Goal: Information Seeking & Learning: Learn about a topic

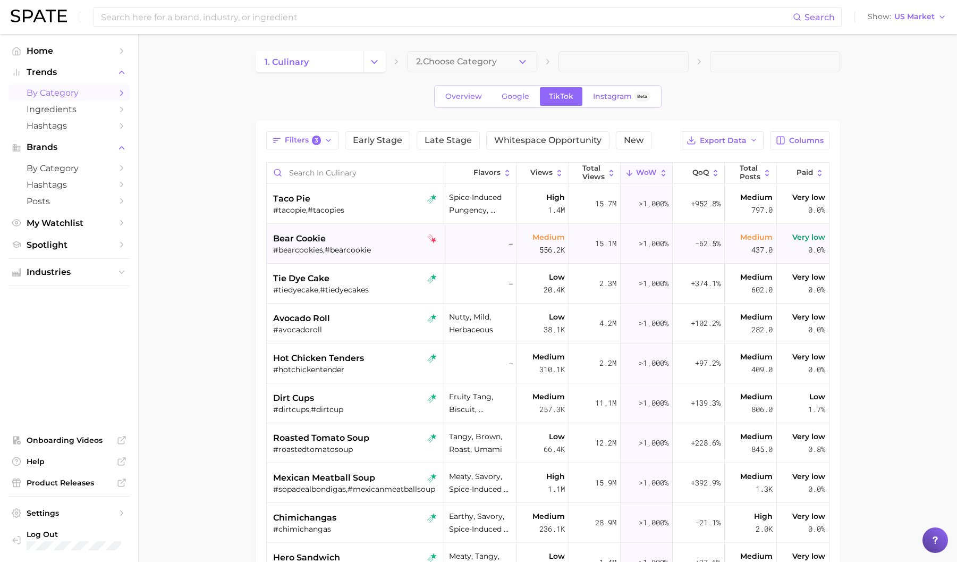
scroll to position [16, 0]
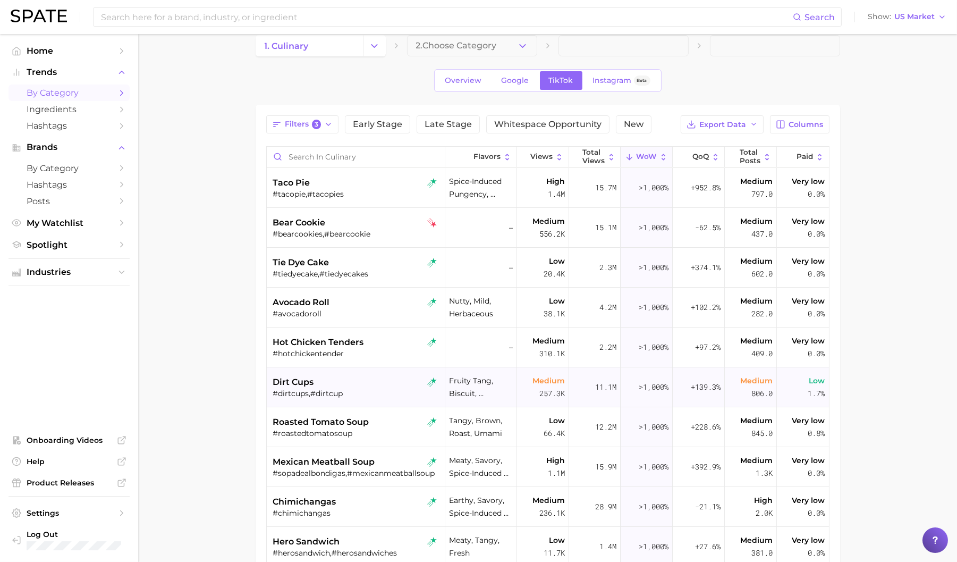
click at [388, 387] on div "dirt cups" at bounding box center [357, 382] width 168 height 13
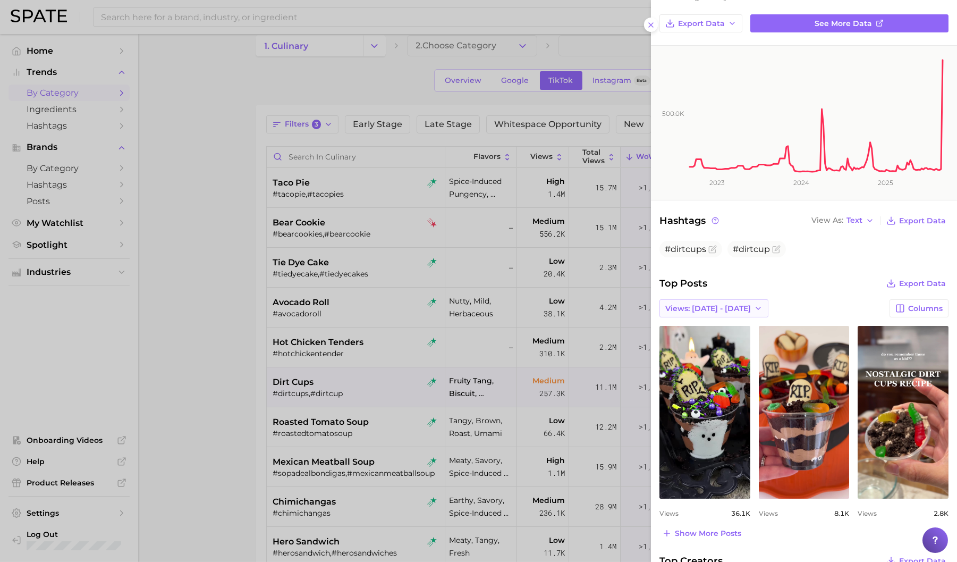
scroll to position [198, 0]
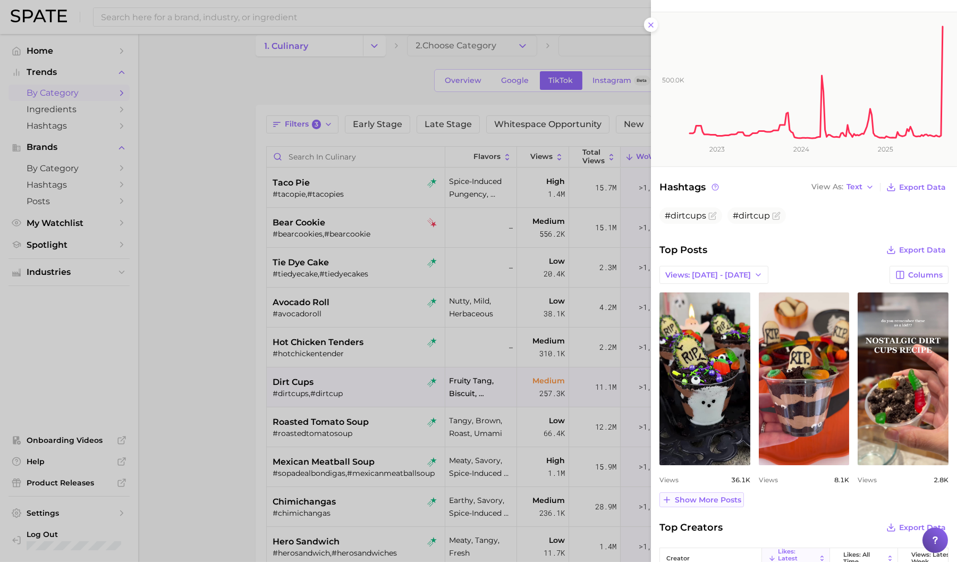
click at [724, 493] on button "Show more posts" at bounding box center [702, 499] width 85 height 15
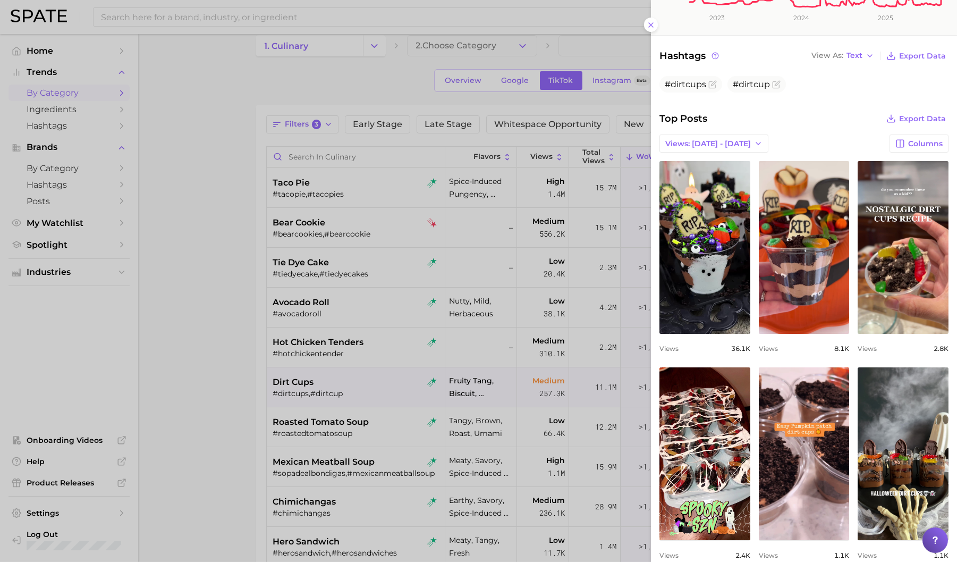
scroll to position [461, 0]
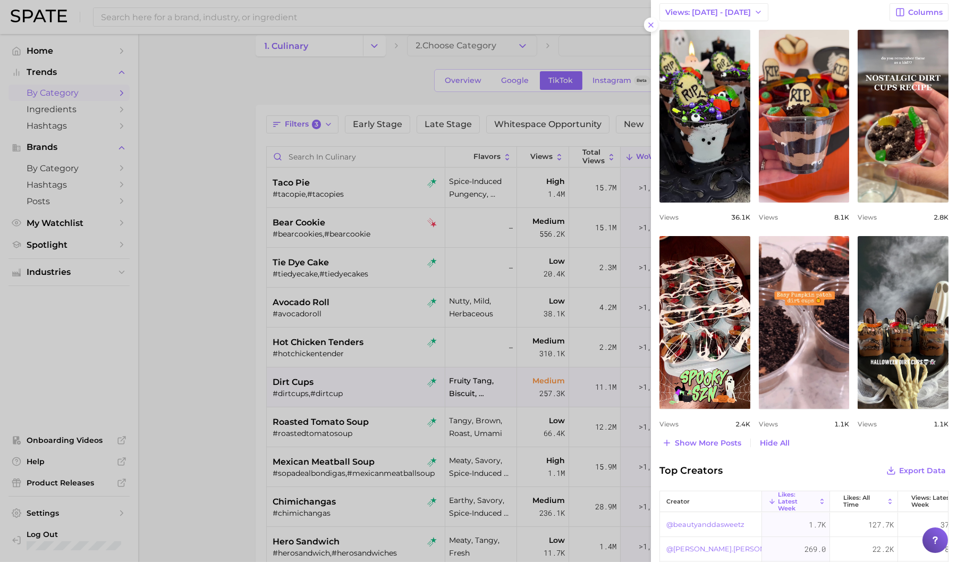
click at [247, 410] on div at bounding box center [478, 281] width 957 height 562
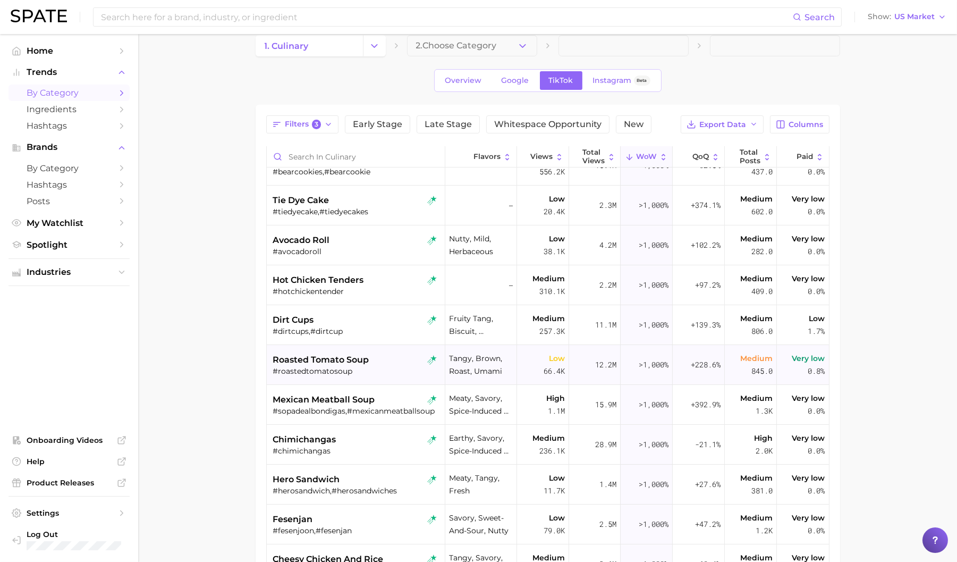
scroll to position [85, 0]
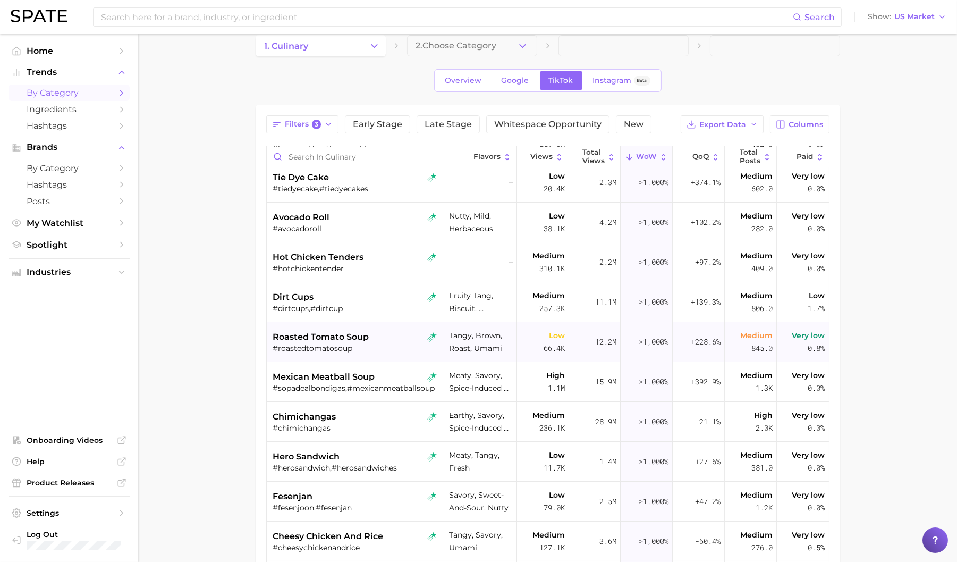
click at [385, 429] on div "#chimichangas" at bounding box center [357, 428] width 168 height 10
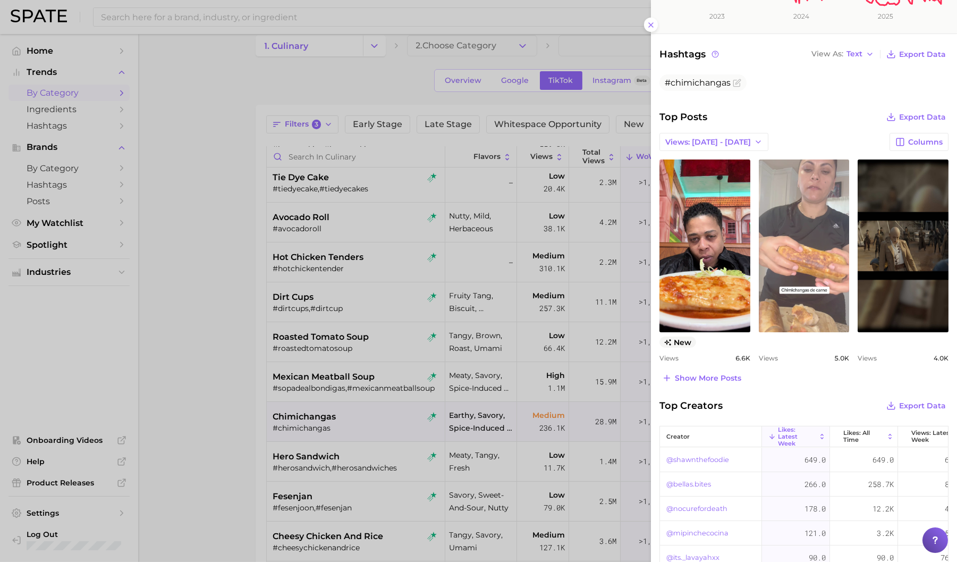
scroll to position [391, 0]
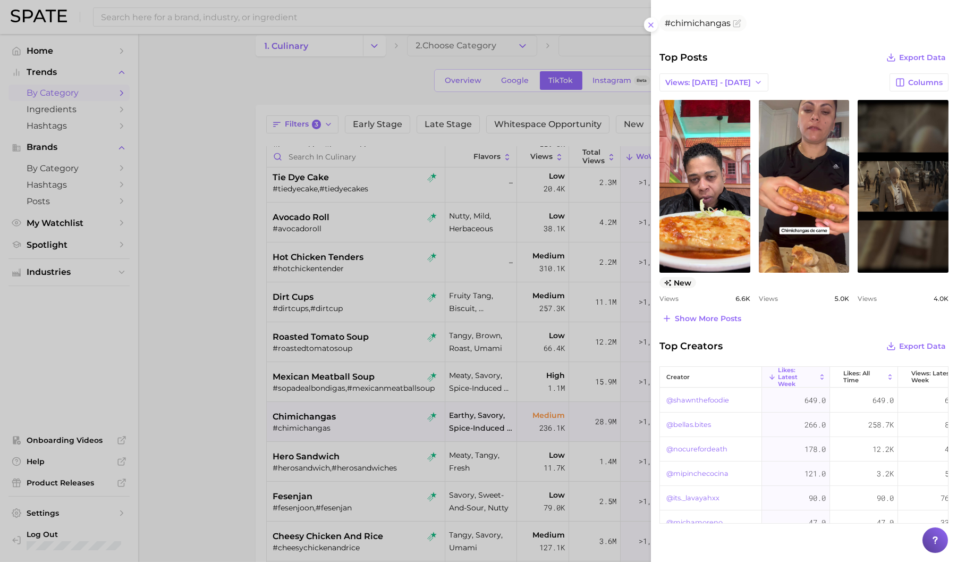
click at [228, 364] on div at bounding box center [478, 281] width 957 height 562
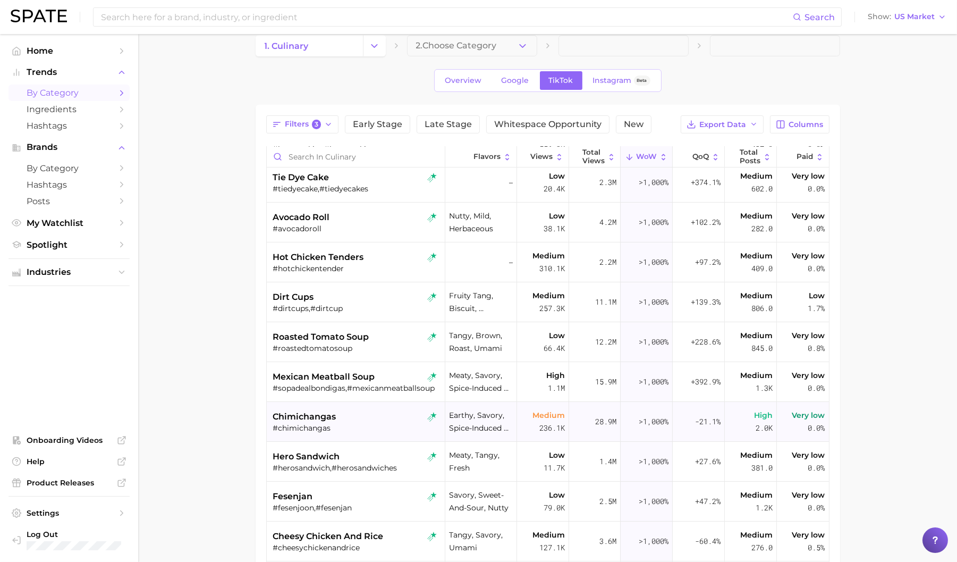
scroll to position [183, 0]
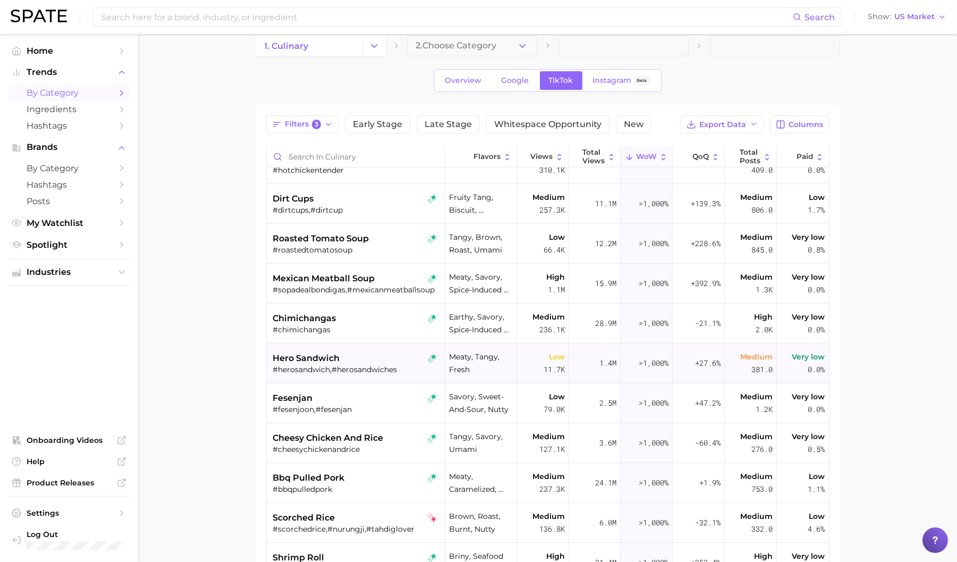
click at [363, 352] on div "hero sandwich" at bounding box center [357, 358] width 168 height 13
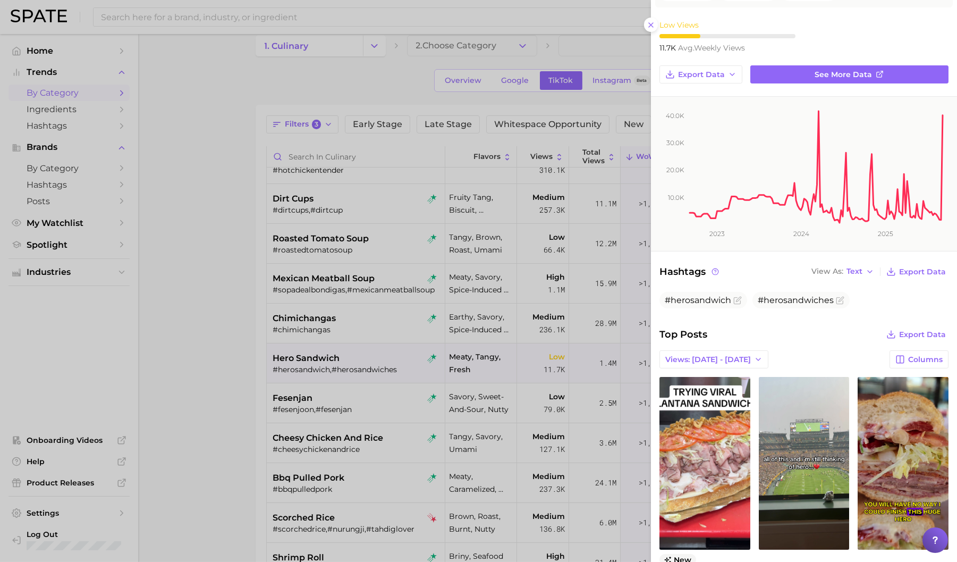
scroll to position [111, 0]
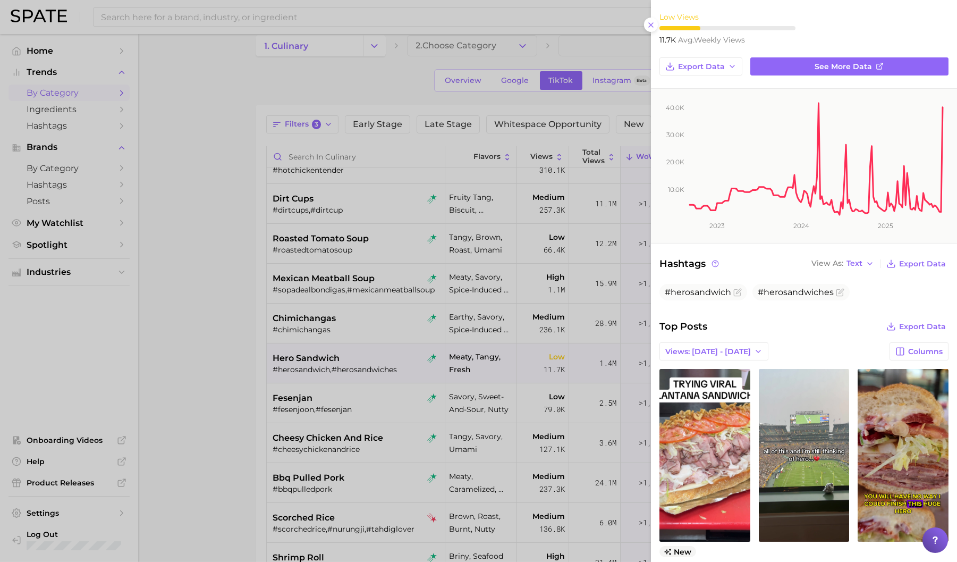
click at [225, 396] on div at bounding box center [478, 281] width 957 height 562
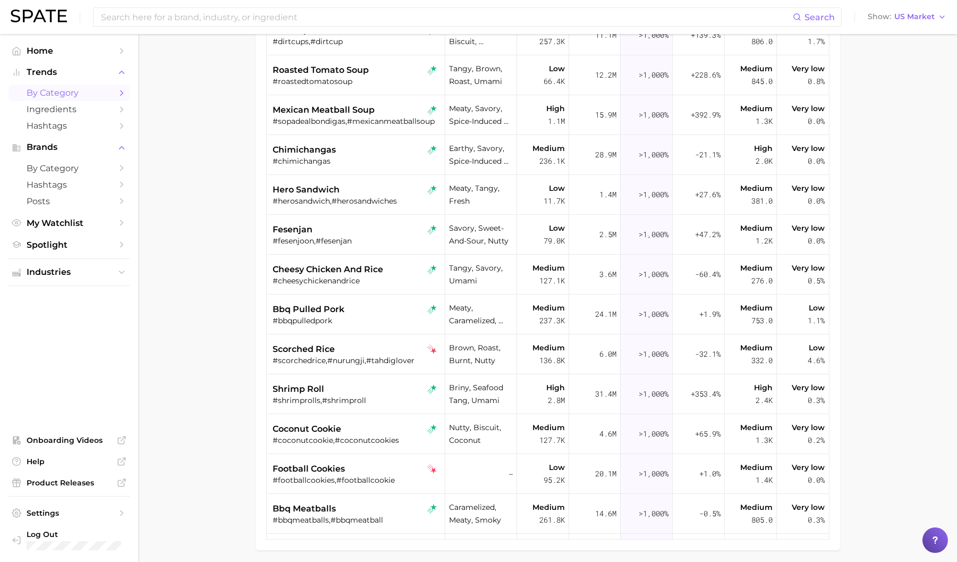
scroll to position [199, 0]
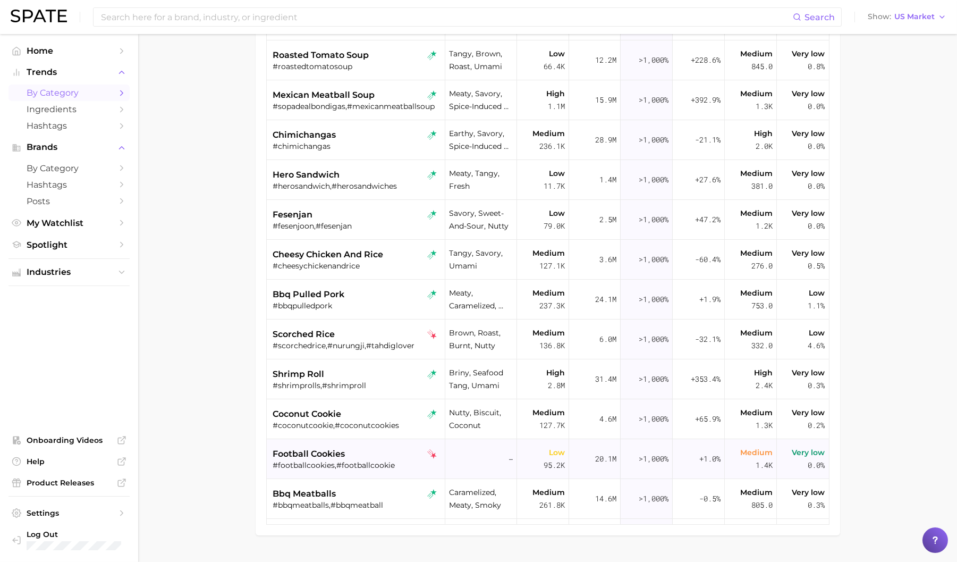
click at [357, 442] on div "football cookies #footballcookies,#footballcookie" at bounding box center [357, 459] width 168 height 40
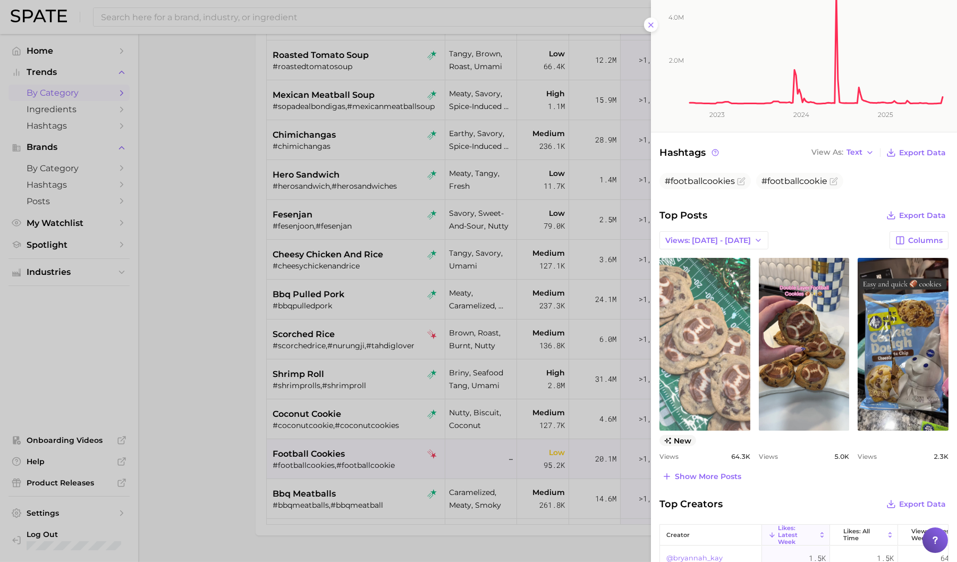
click at [700, 322] on link "view post on TikTok" at bounding box center [705, 344] width 91 height 173
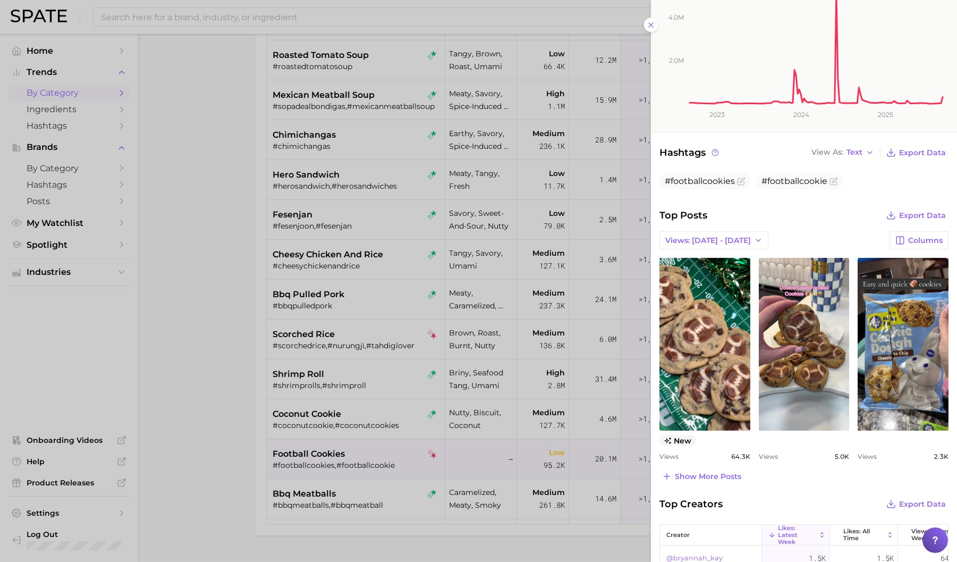
click at [343, 375] on div at bounding box center [478, 281] width 957 height 562
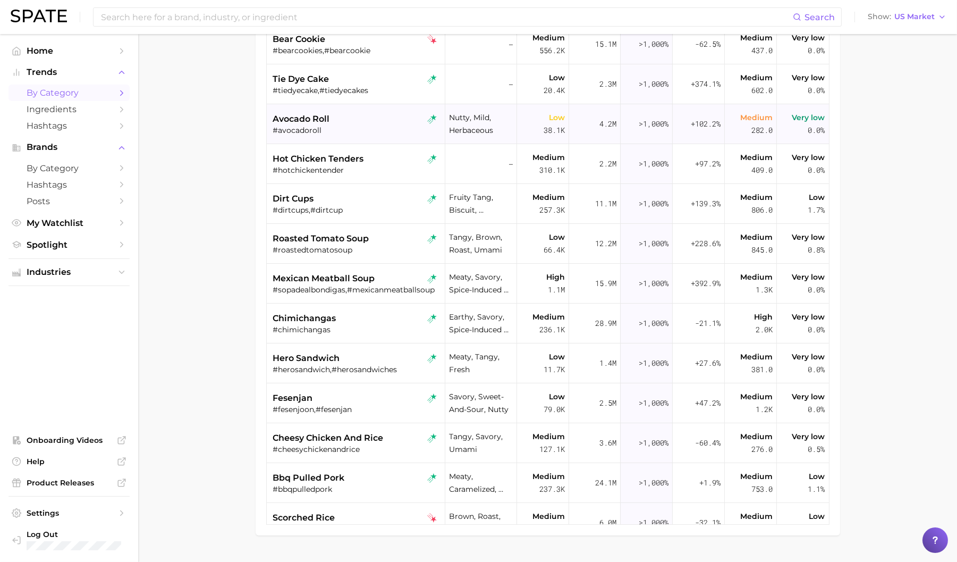
scroll to position [0, 0]
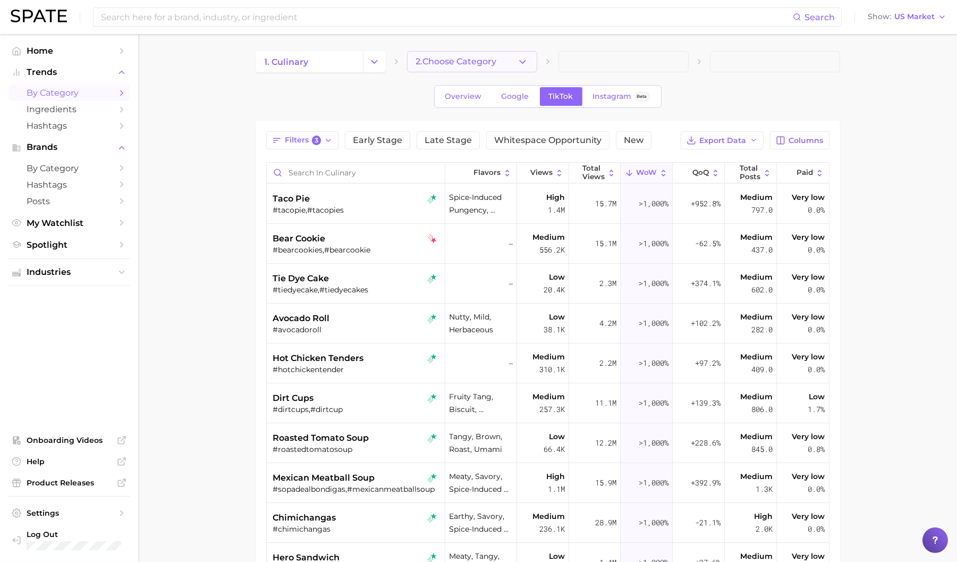
click at [431, 62] on span "2. Choose Category" at bounding box center [456, 62] width 81 height 10
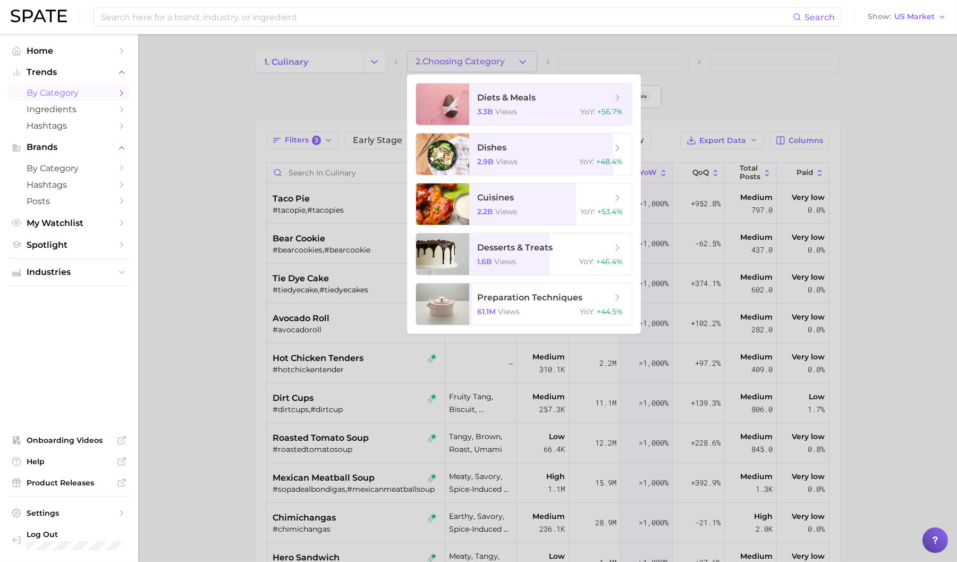
click at [374, 57] on div at bounding box center [478, 281] width 957 height 562
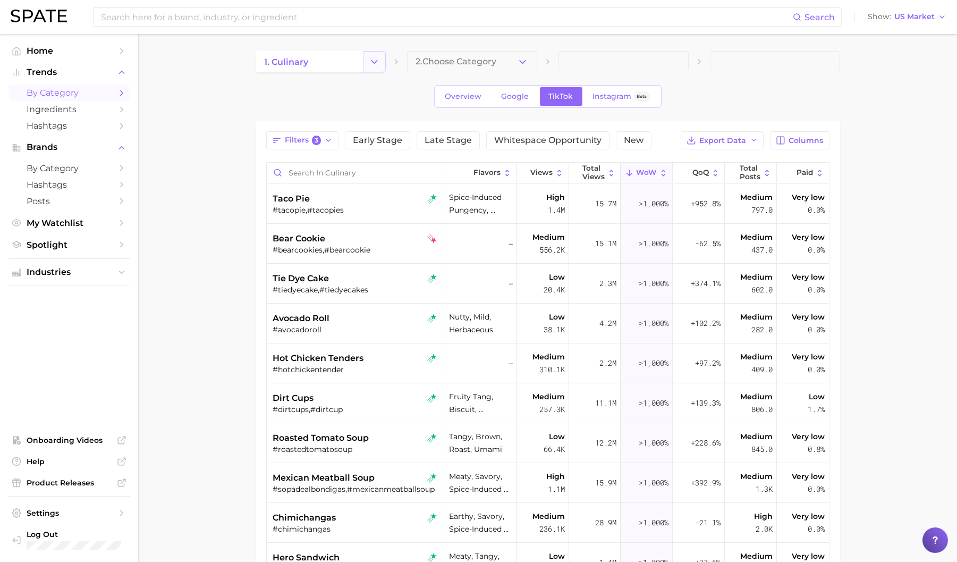
click at [371, 60] on icon "Change Category" at bounding box center [374, 61] width 11 height 11
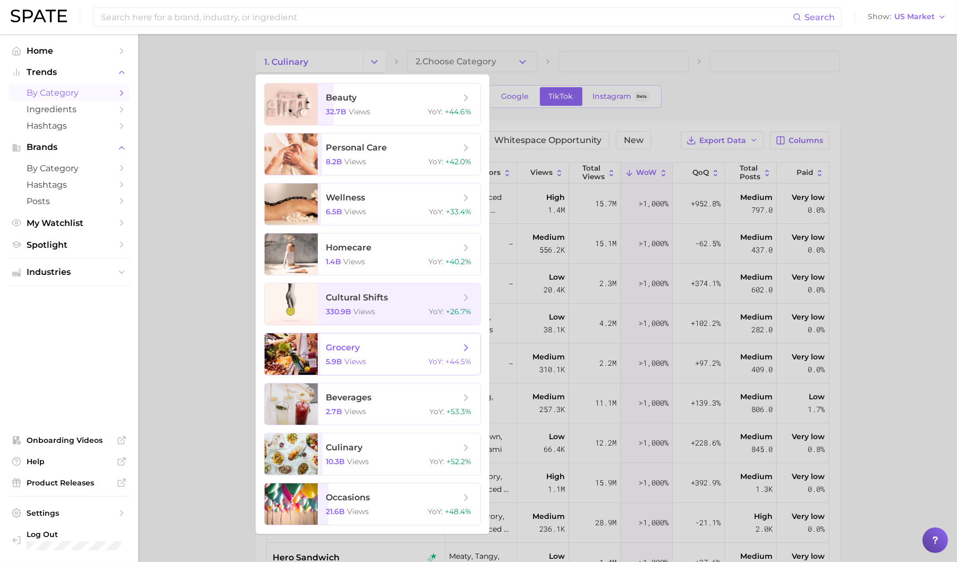
click at [341, 356] on span "grocery 5.9b views YoY : +44.5%" at bounding box center [399, 353] width 163 height 41
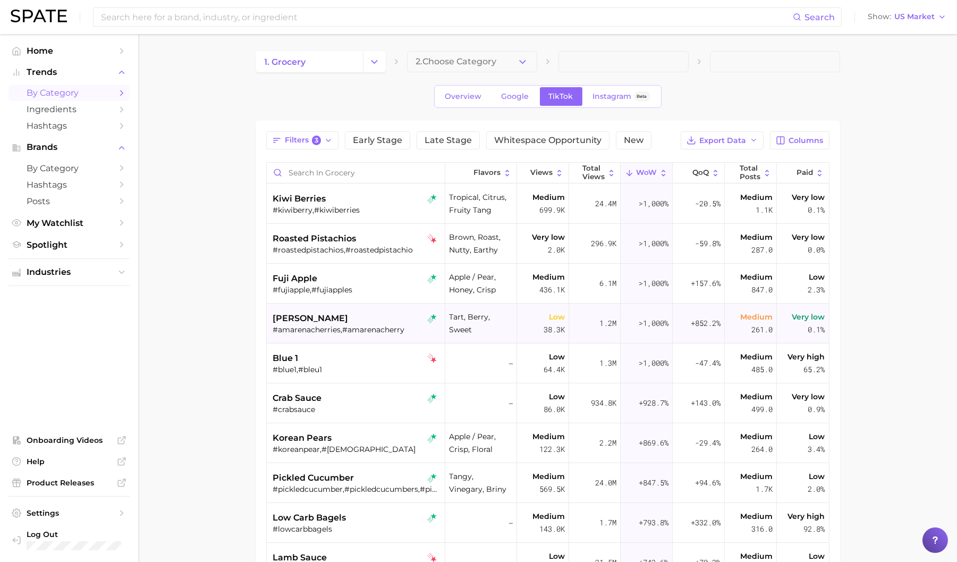
click at [271, 313] on div "amarena cherry #amarenacherries,#amarenacherry" at bounding box center [356, 324] width 179 height 40
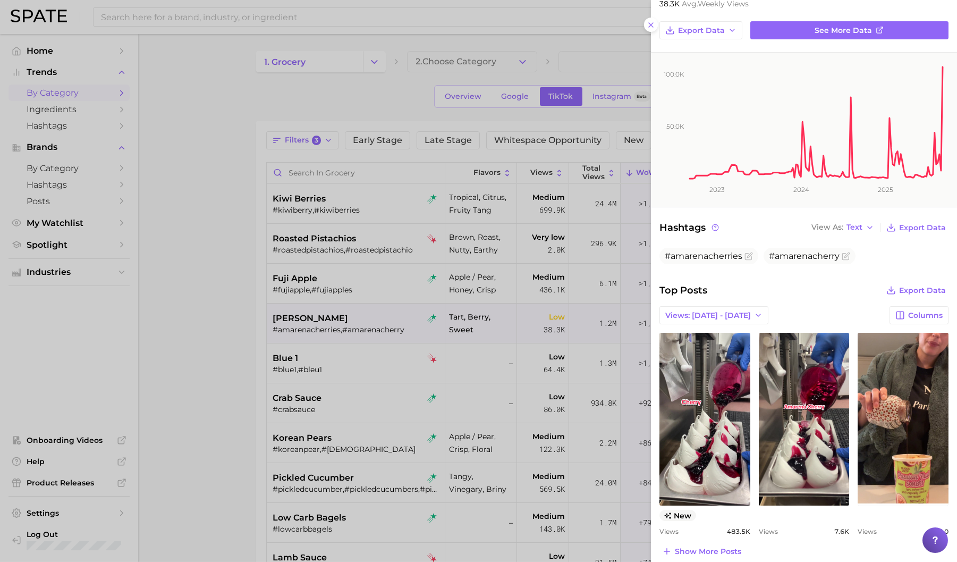
scroll to position [174, 0]
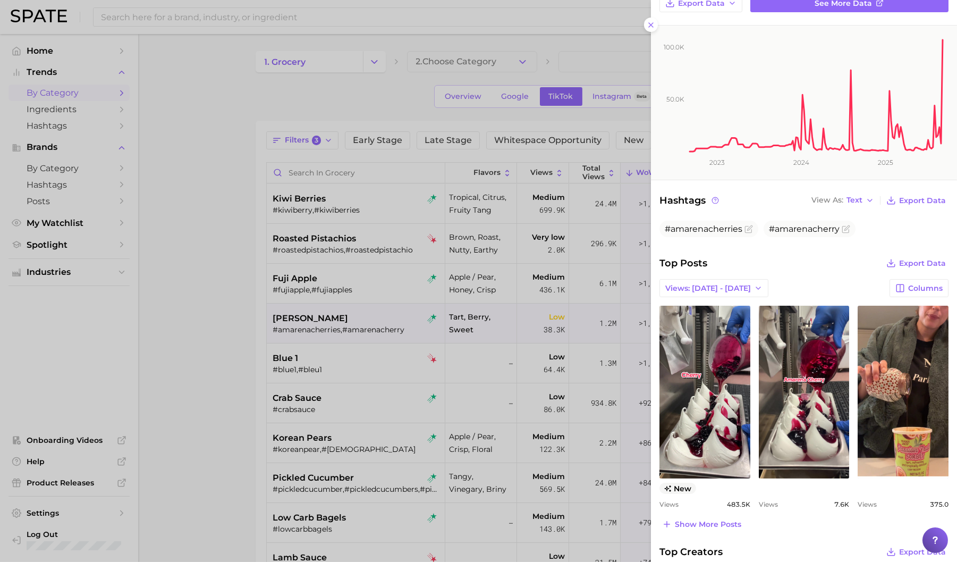
click at [303, 273] on div at bounding box center [478, 281] width 957 height 562
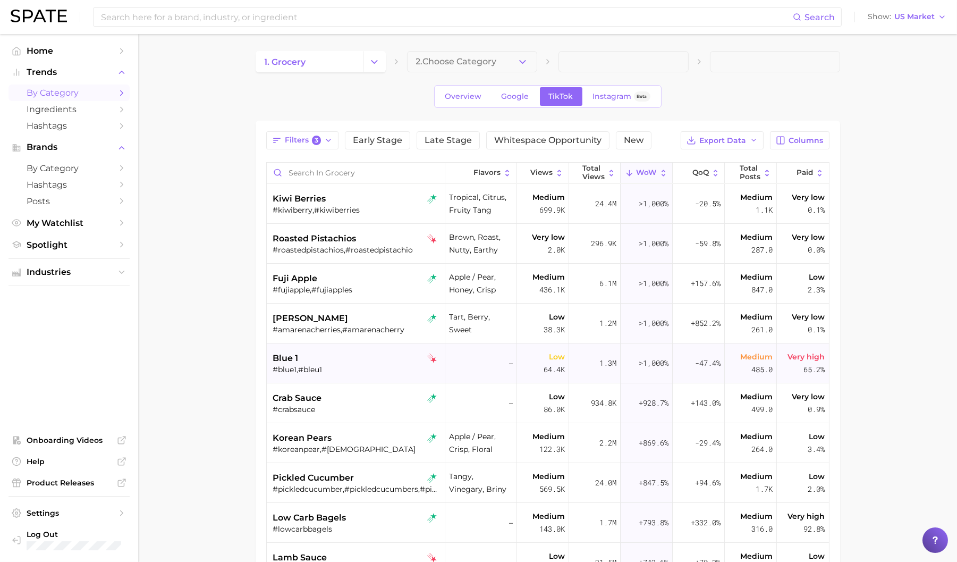
click at [337, 365] on div "#blue1,#bleu1" at bounding box center [357, 370] width 168 height 10
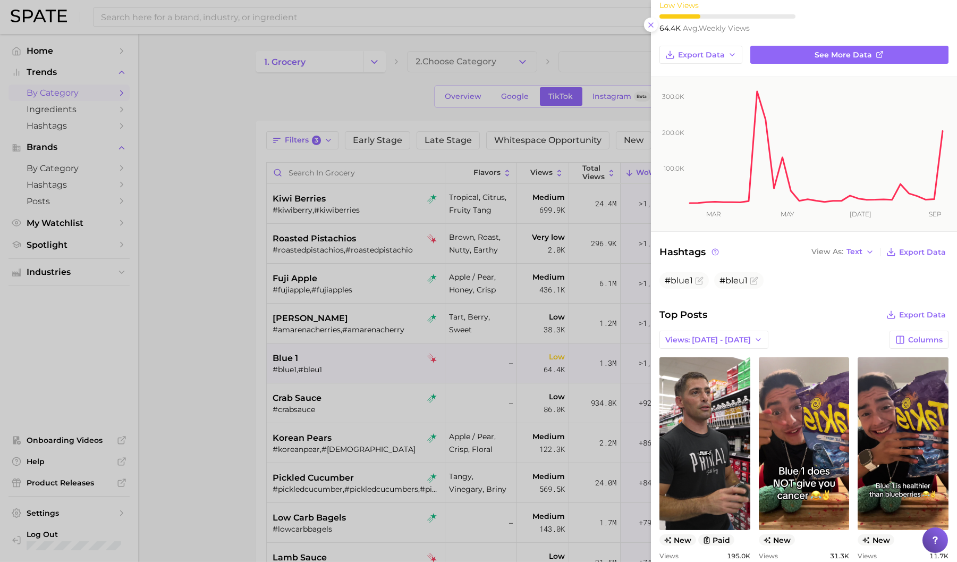
scroll to position [183, 0]
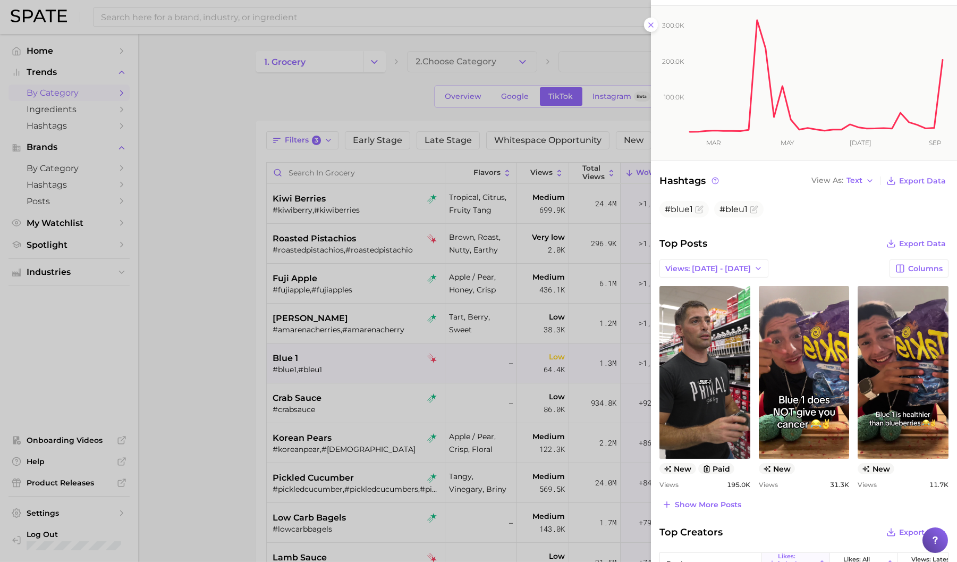
click at [417, 348] on div at bounding box center [478, 281] width 957 height 562
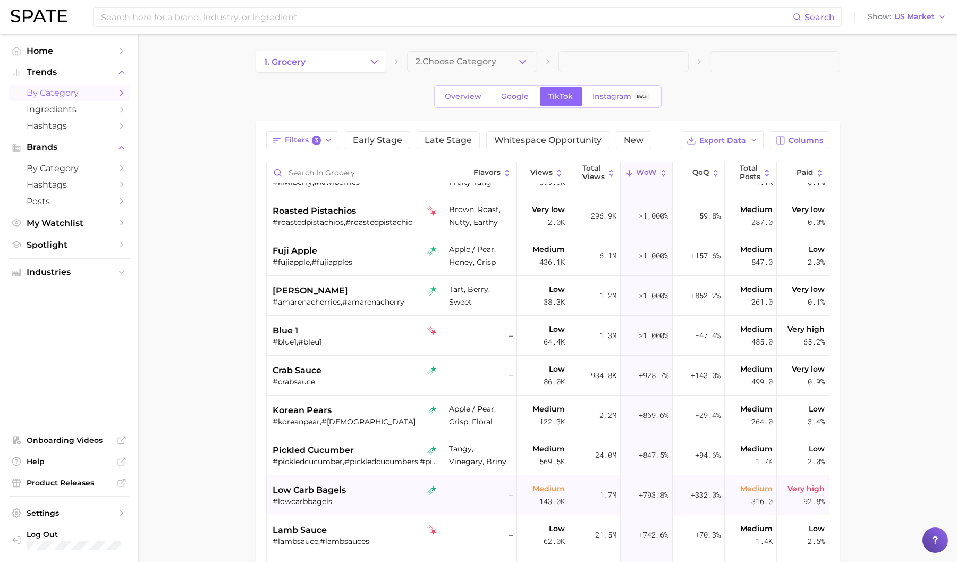
scroll to position [0, 0]
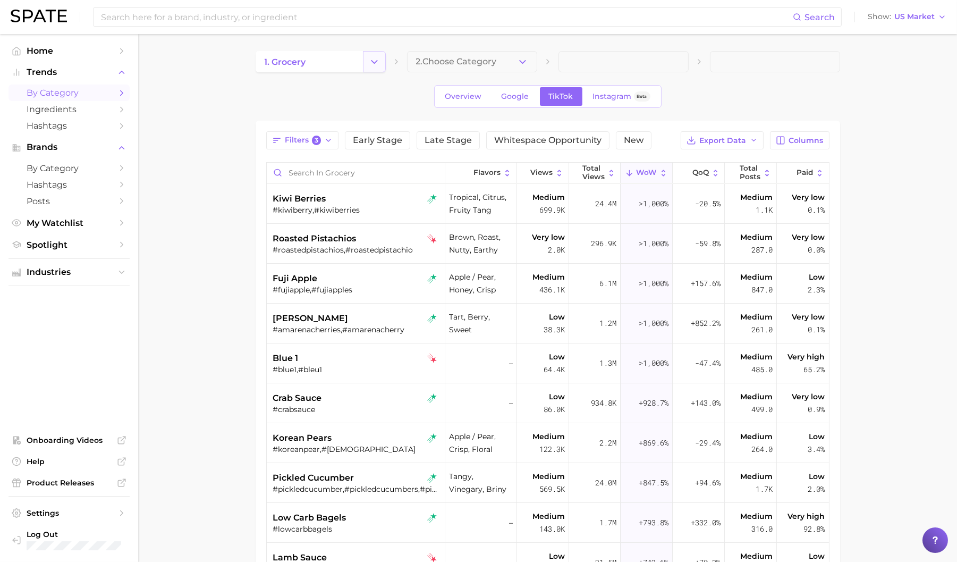
click at [379, 64] on icon "Change Category" at bounding box center [374, 61] width 11 height 11
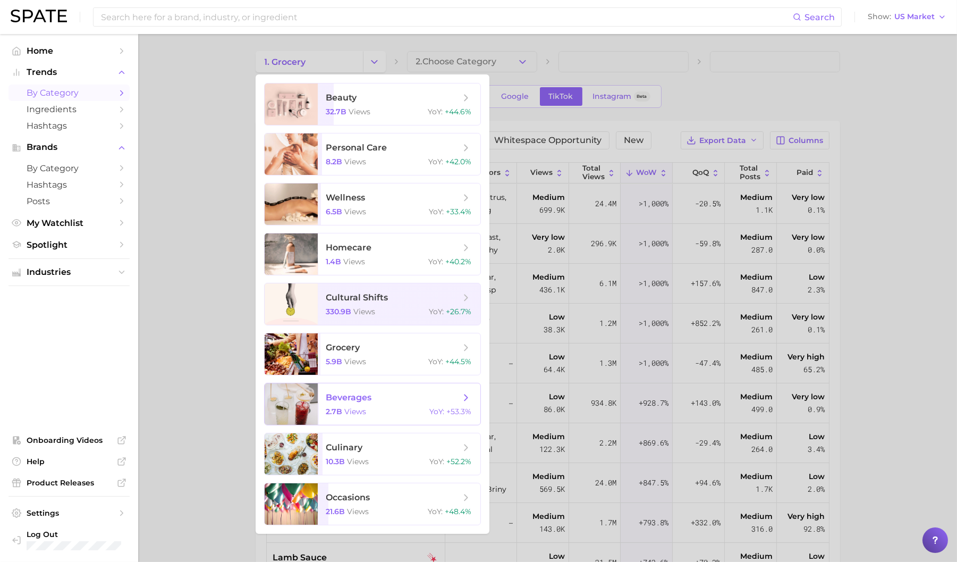
click at [377, 393] on span "beverages" at bounding box center [393, 398] width 134 height 12
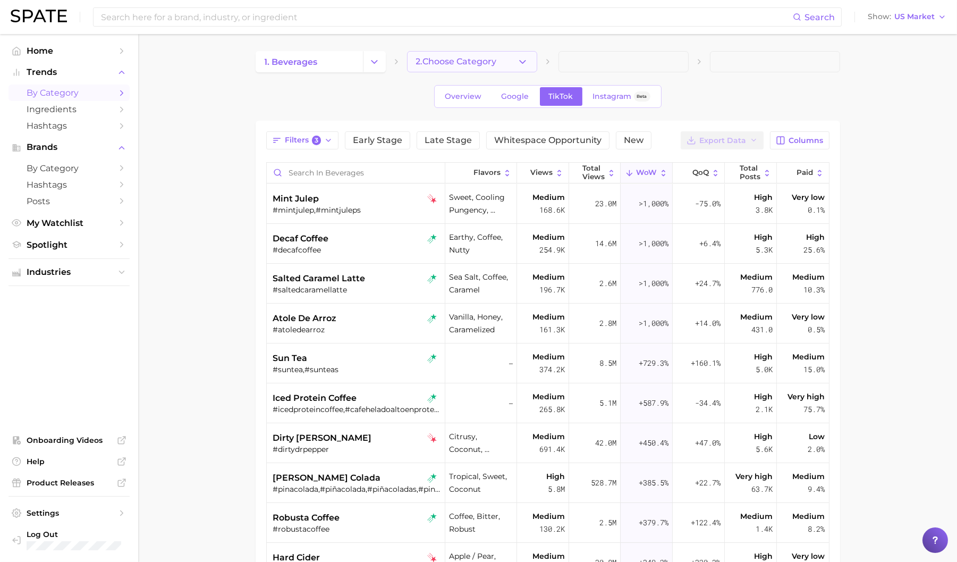
click at [526, 62] on icon "button" at bounding box center [522, 61] width 11 height 11
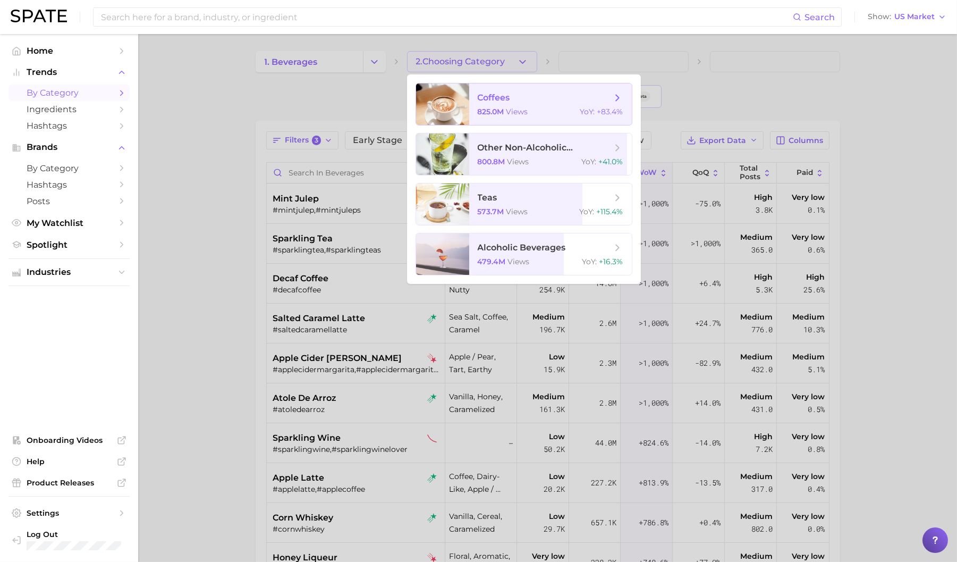
click at [492, 111] on span "825.0m" at bounding box center [491, 112] width 27 height 10
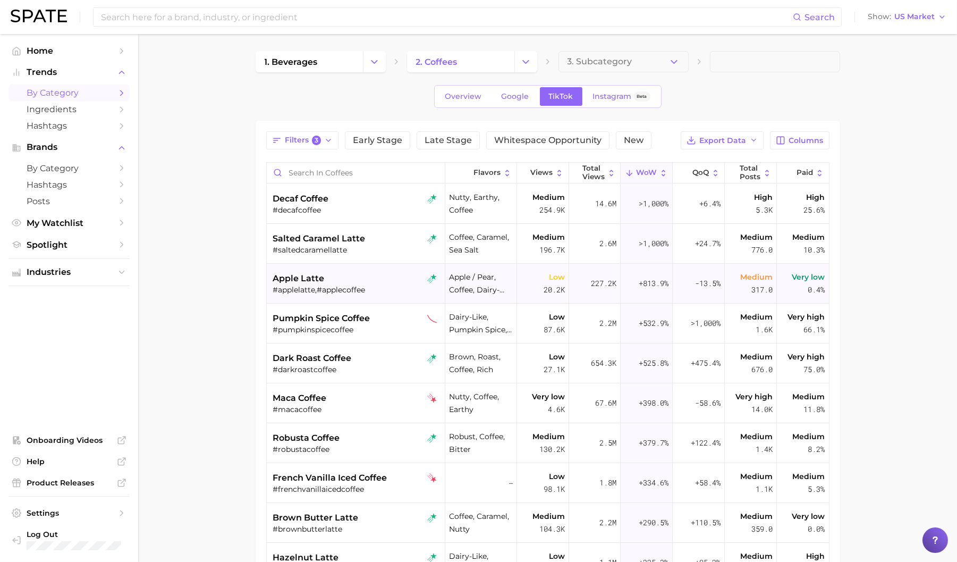
click at [379, 275] on div "apple latte" at bounding box center [357, 278] width 168 height 13
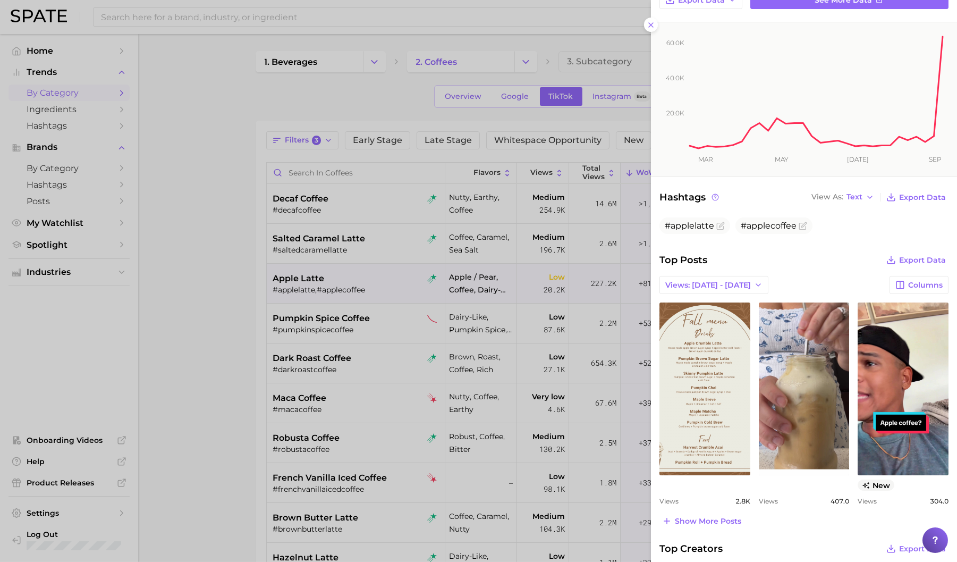
scroll to position [190, 0]
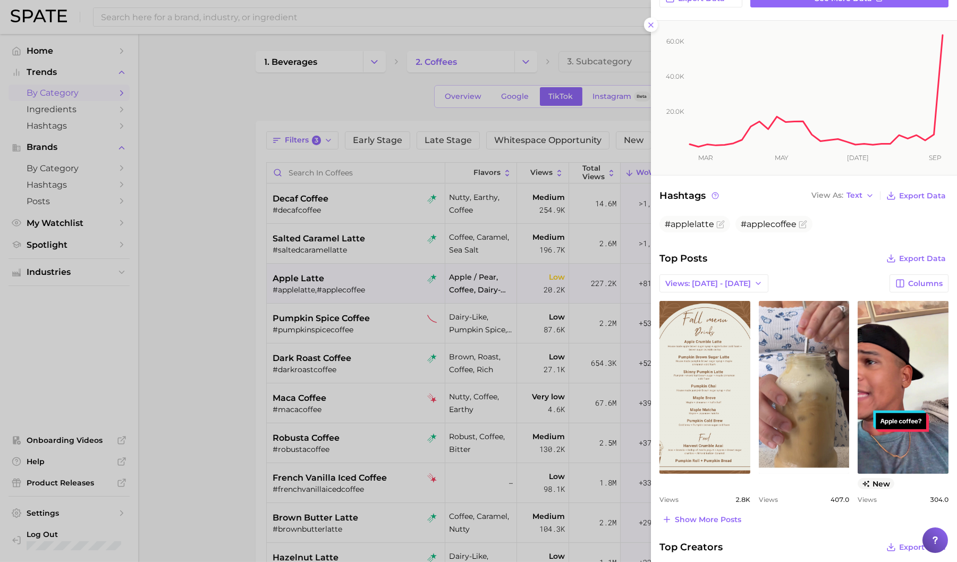
click at [690, 527] on div "category apple latte Add to Watchlist An apple latte is a cozy beverage that co…" at bounding box center [804, 297] width 306 height 974
click at [693, 520] on span "Show more posts" at bounding box center [708, 519] width 66 height 9
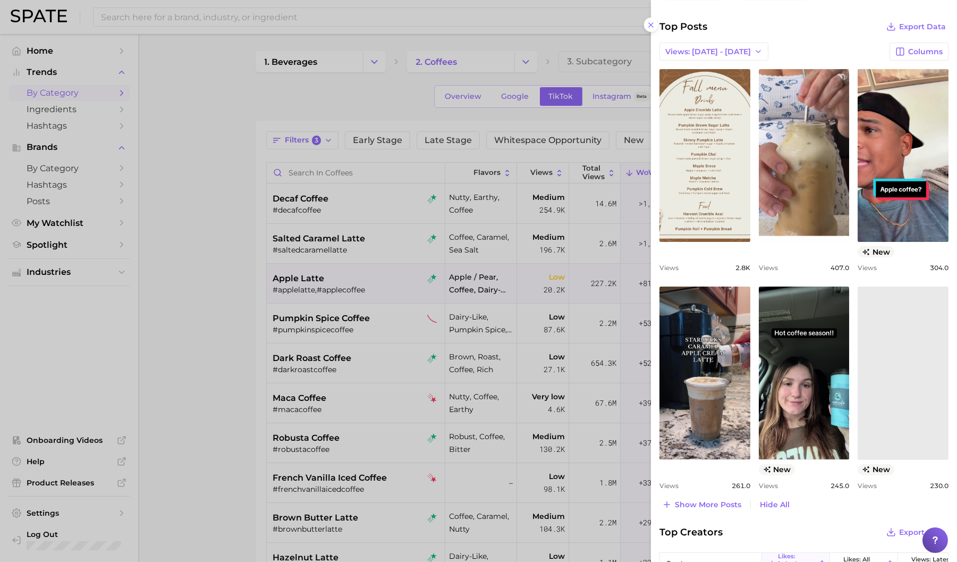
scroll to position [508, 0]
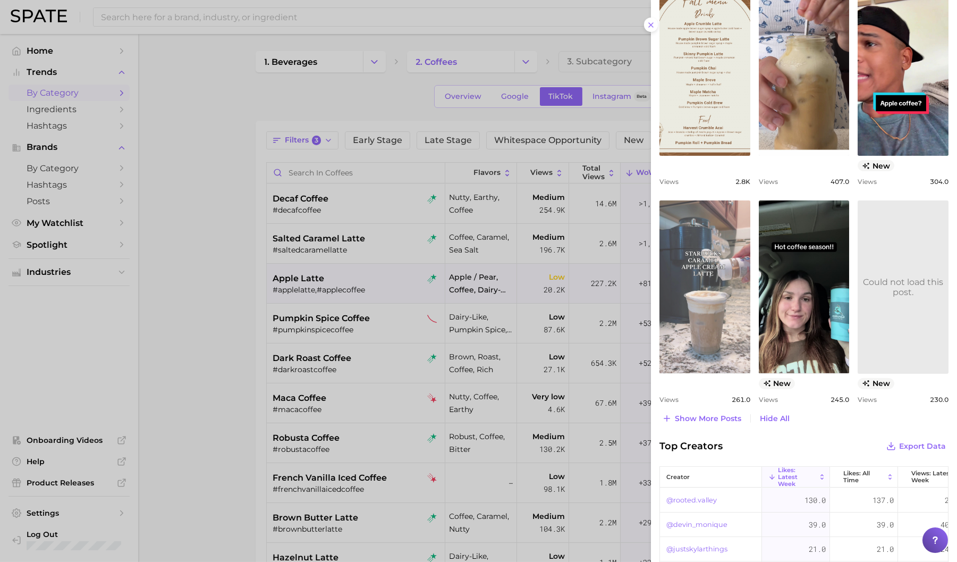
click at [741, 293] on link "view post on TikTok" at bounding box center [705, 286] width 91 height 173
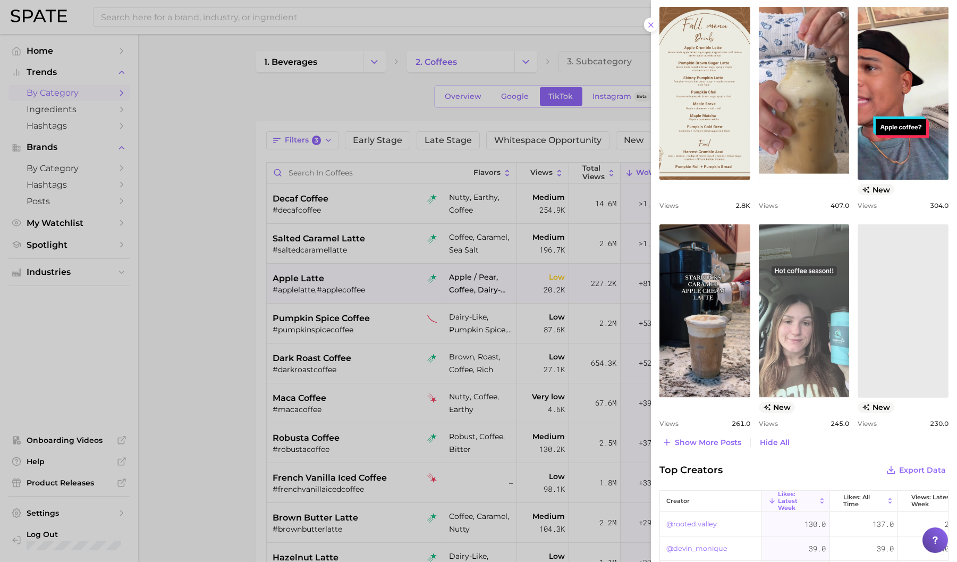
scroll to position [508, 0]
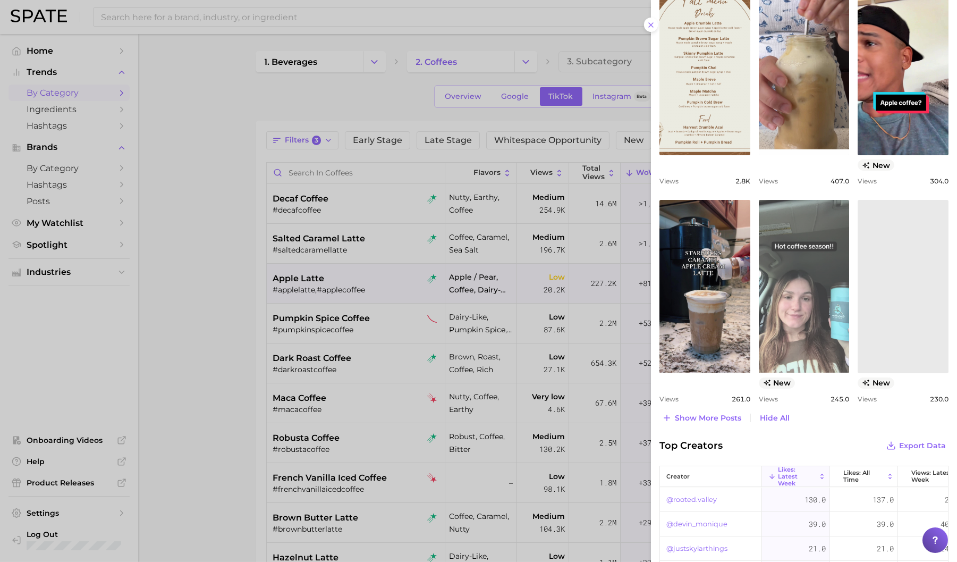
click at [797, 264] on link "view post on TikTok" at bounding box center [804, 286] width 91 height 173
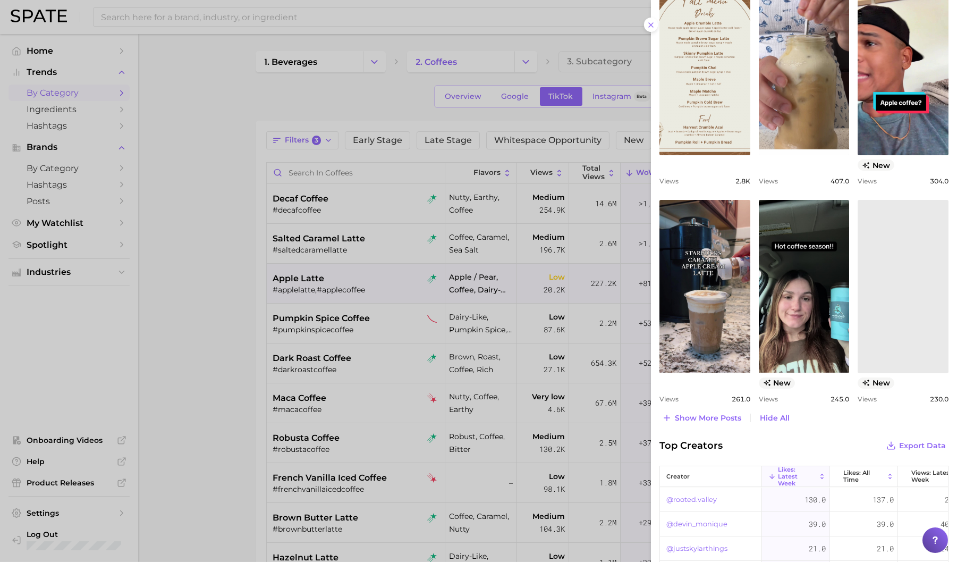
click at [365, 405] on div at bounding box center [478, 281] width 957 height 562
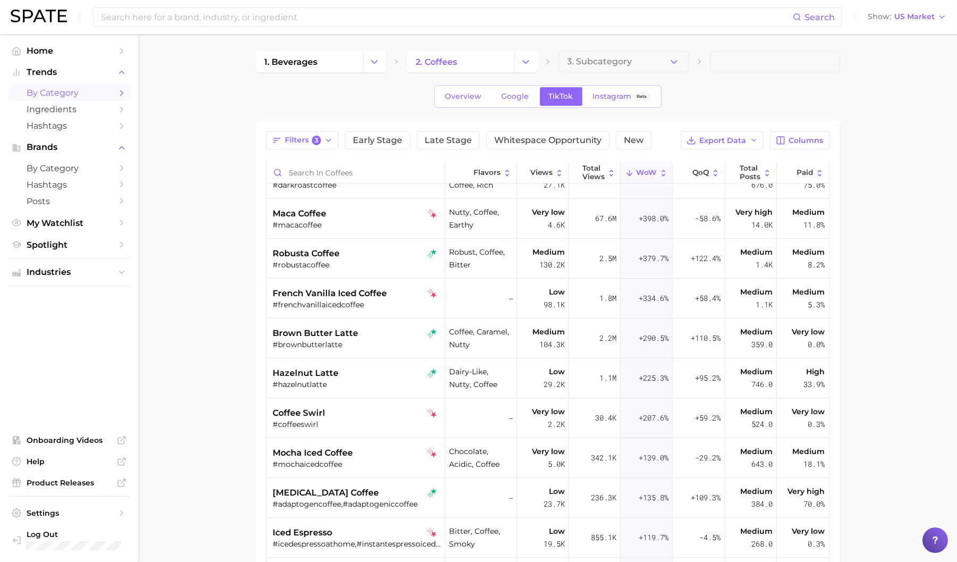
scroll to position [0, 0]
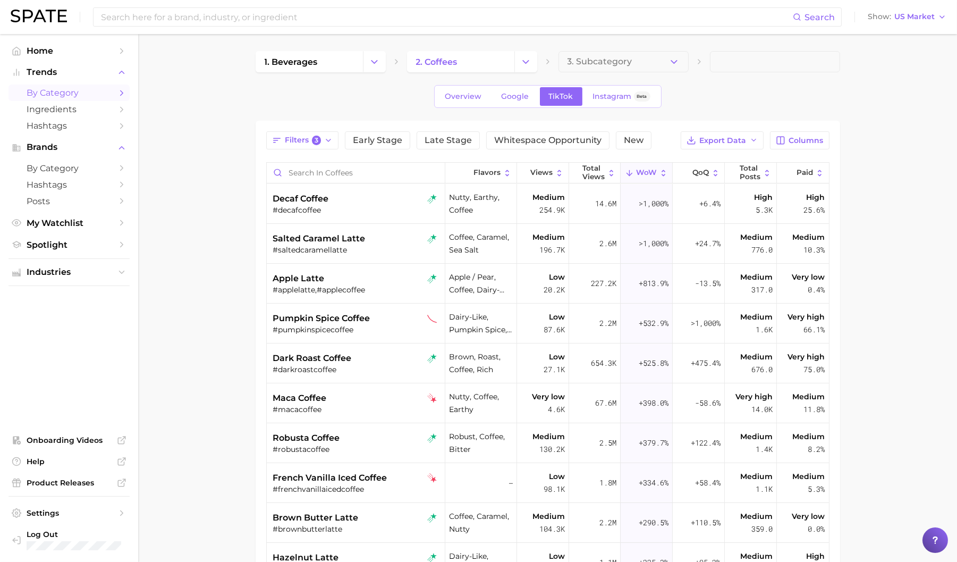
click at [218, 228] on main "1. beverages 2. coffees 3. Subcategory Overview Google TikTok Instagram Beta Fi…" at bounding box center [547, 411] width 819 height 754
click at [305, 10] on input at bounding box center [446, 17] width 693 height 18
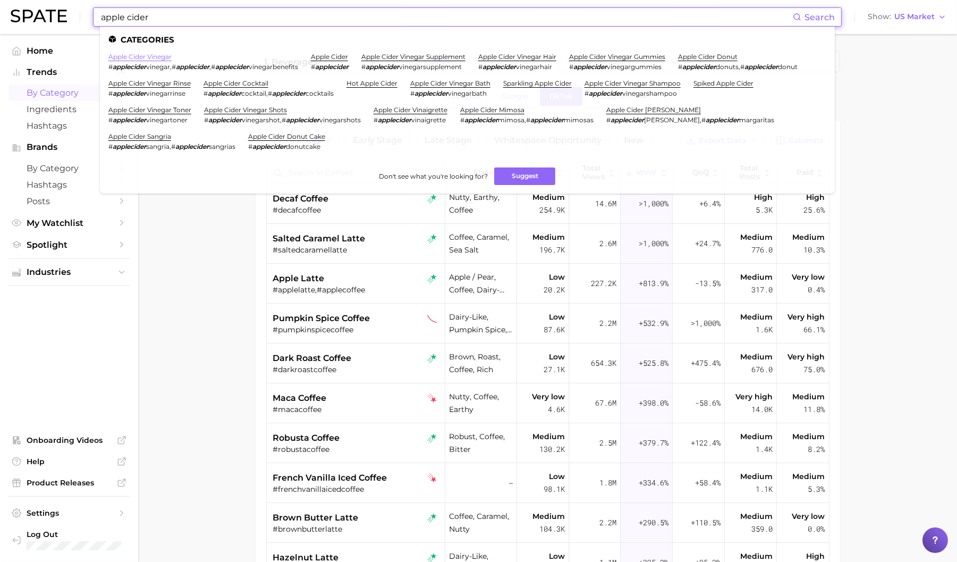
type input "apple cider"
click at [144, 53] on link "apple cider vinegar" at bounding box center [139, 57] width 63 height 8
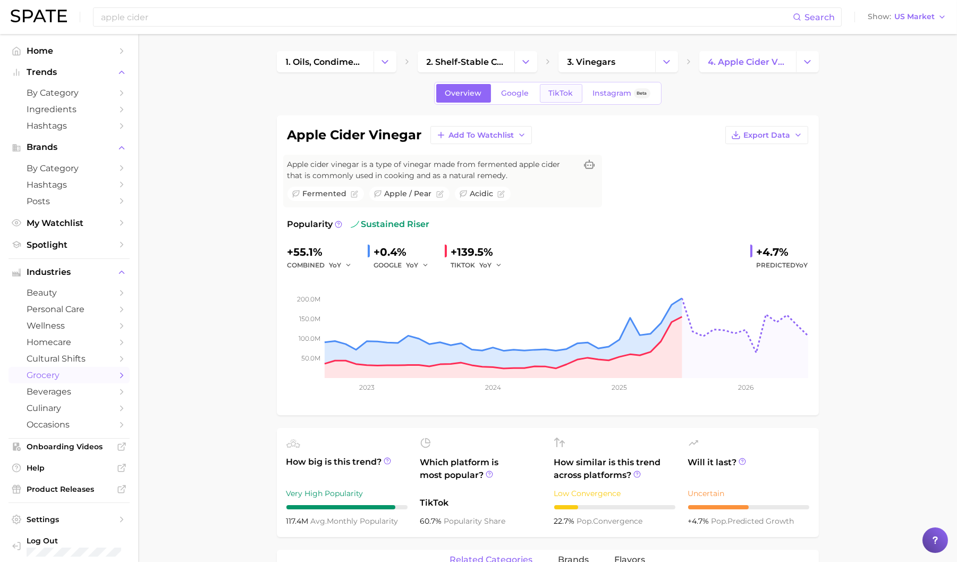
click at [560, 95] on span "TikTok" at bounding box center [561, 93] width 24 height 9
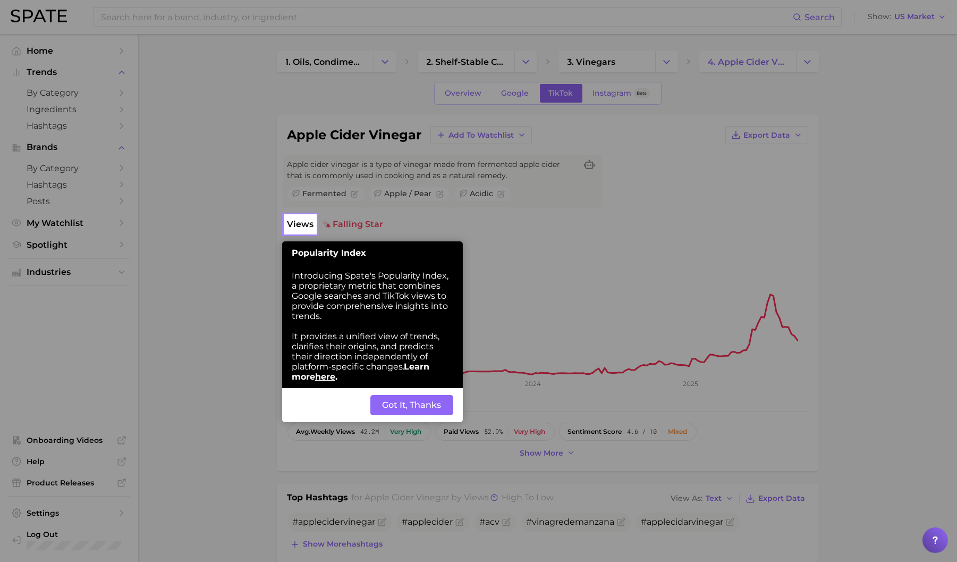
click at [396, 407] on button "Got It, Thanks" at bounding box center [412, 405] width 83 height 20
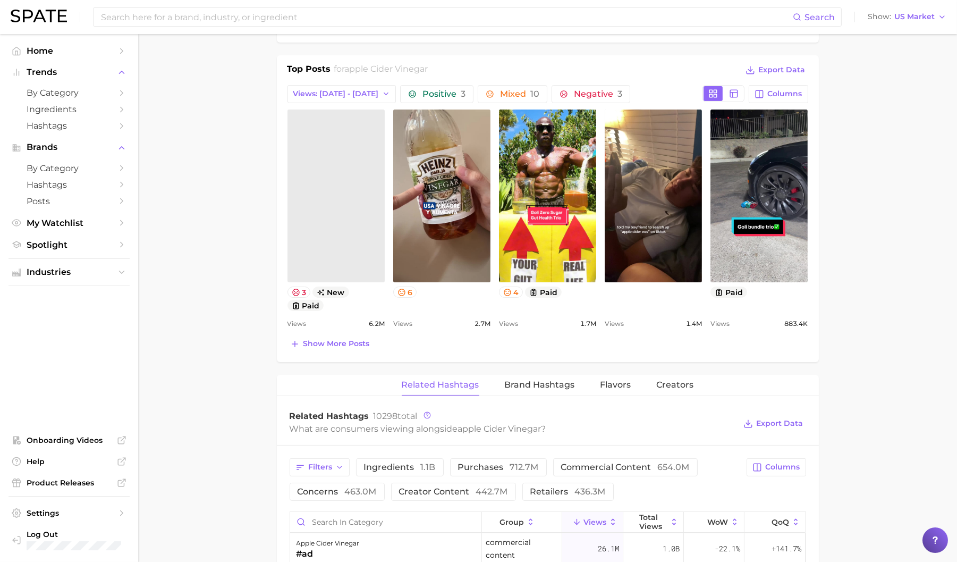
scroll to position [534, 0]
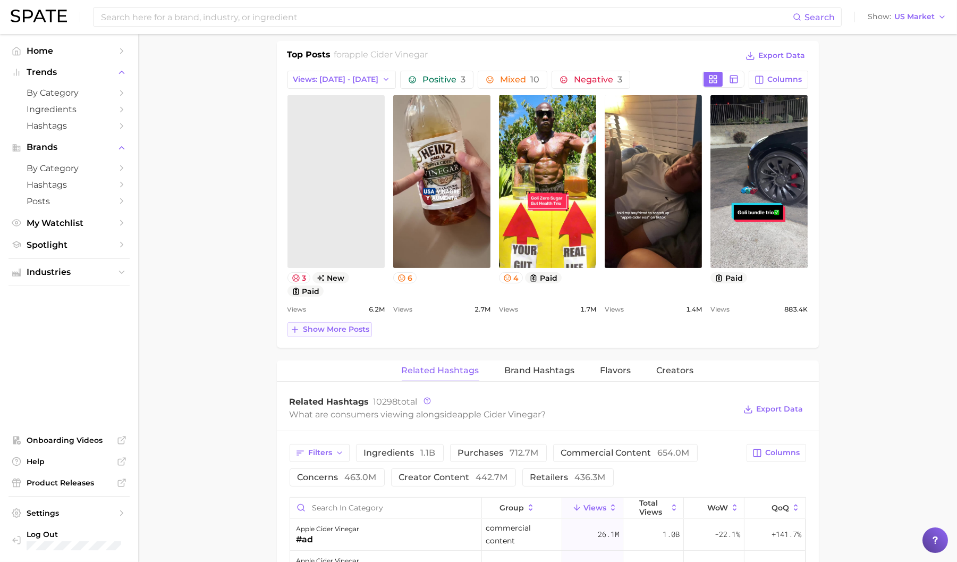
click at [344, 327] on span "Show more posts" at bounding box center [336, 329] width 66 height 9
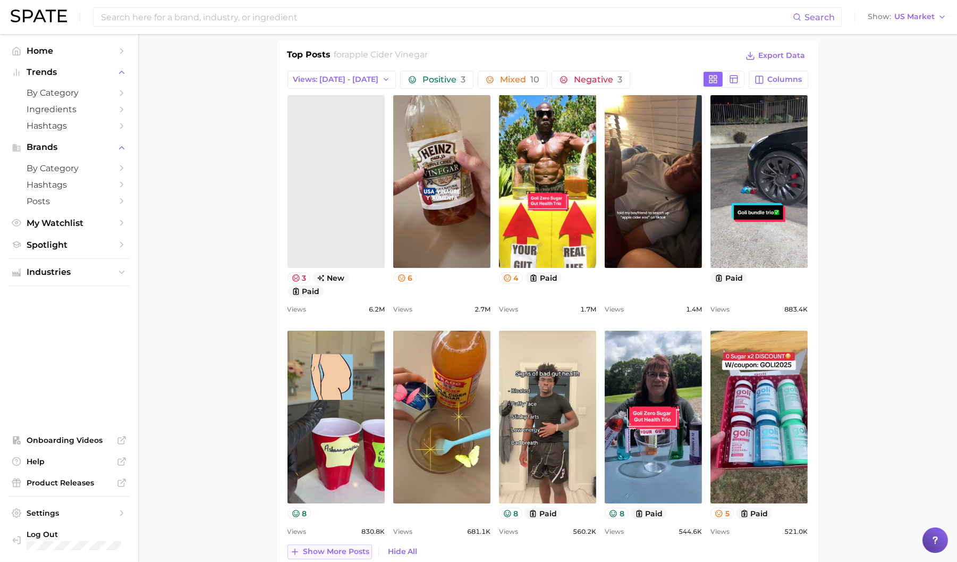
scroll to position [0, 0]
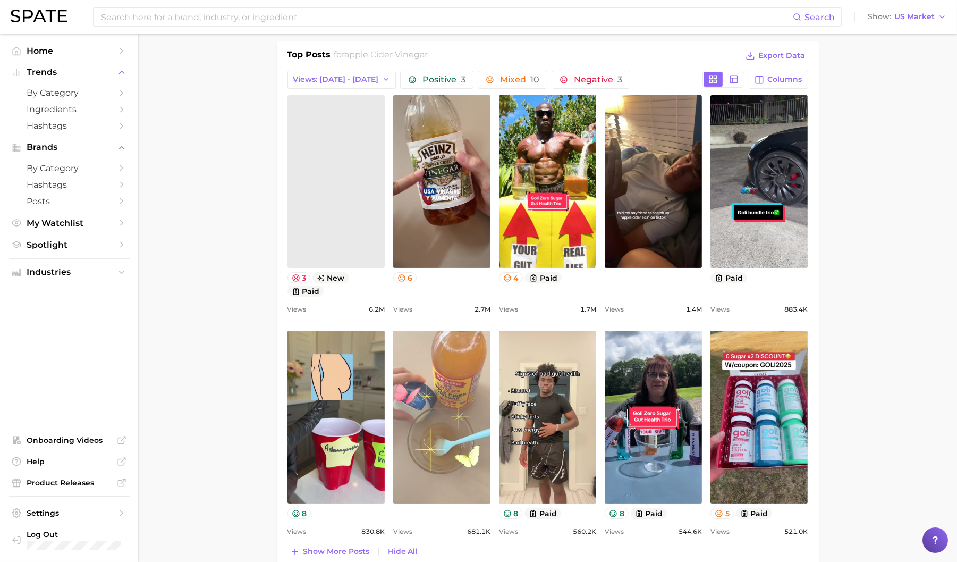
click at [417, 404] on link "view post on TikTok" at bounding box center [441, 417] width 97 height 173
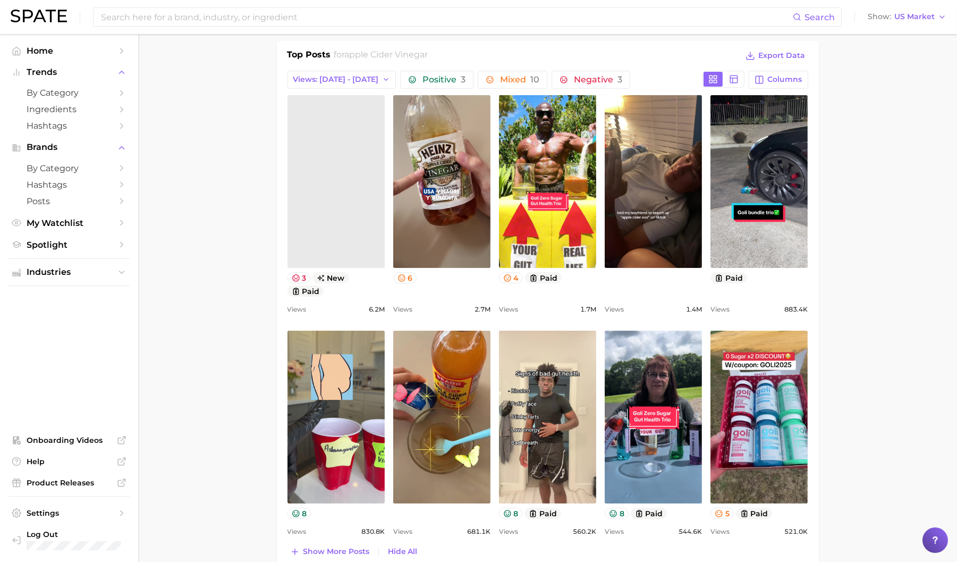
click at [889, 266] on main "1. oils, condiments & sauces 2. shelf-stable condiments 3. vinegars 4. apple ci…" at bounding box center [547, 423] width 819 height 1847
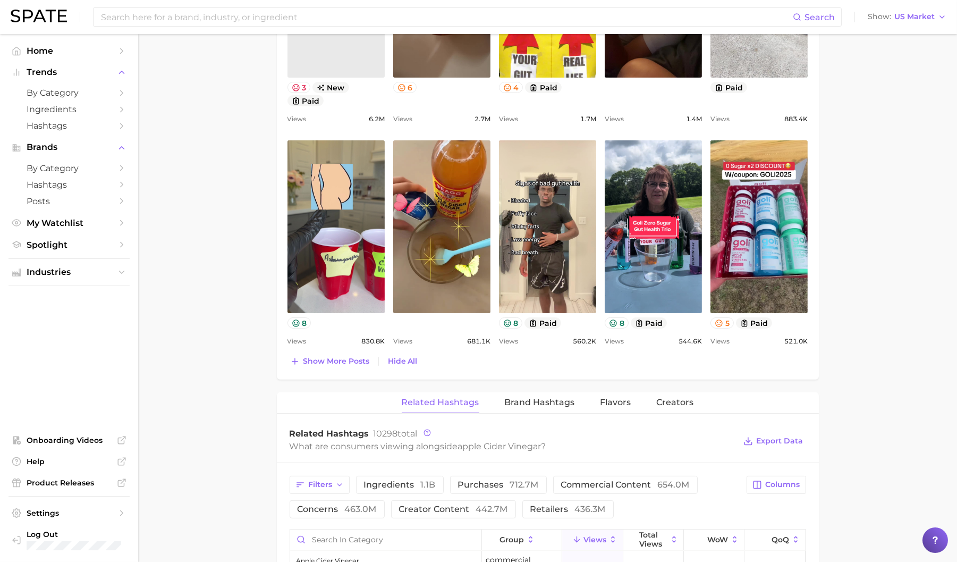
scroll to position [752, 0]
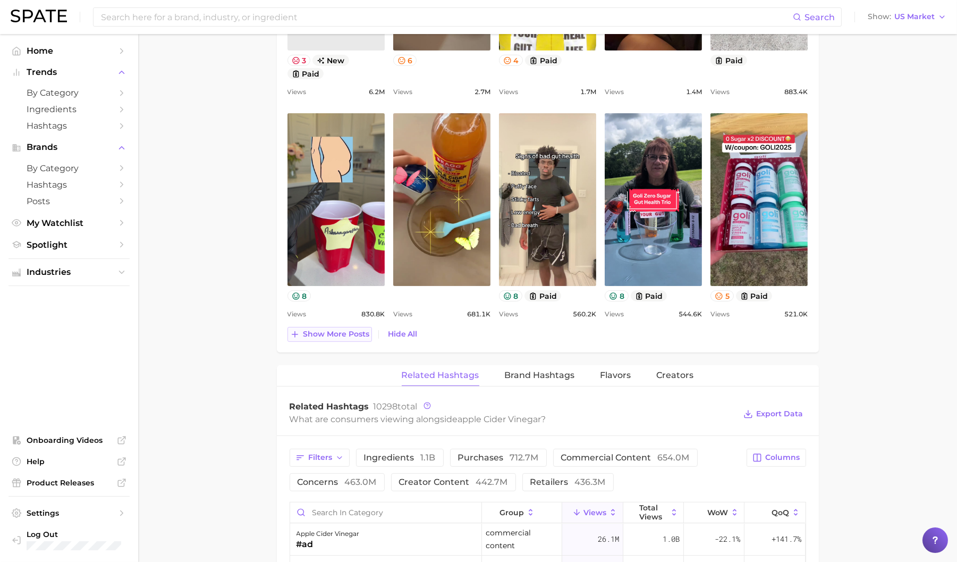
click at [350, 334] on span "Show more posts" at bounding box center [336, 334] width 66 height 9
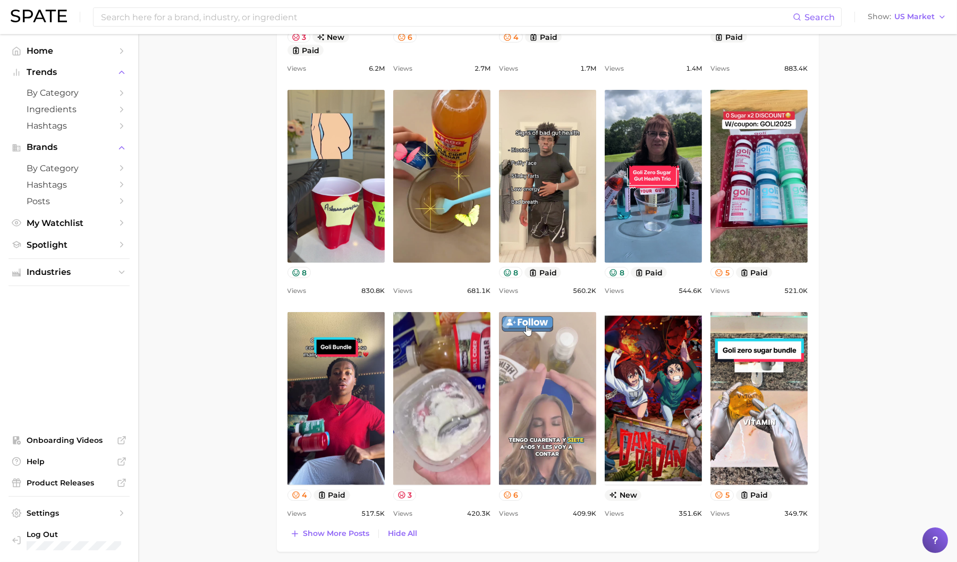
scroll to position [526, 0]
